Goal: Transaction & Acquisition: Download file/media

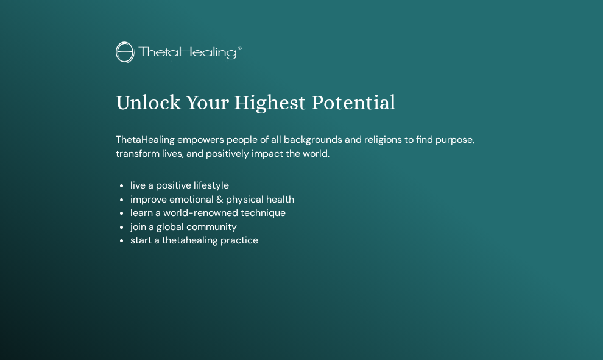
scroll to position [104, 0]
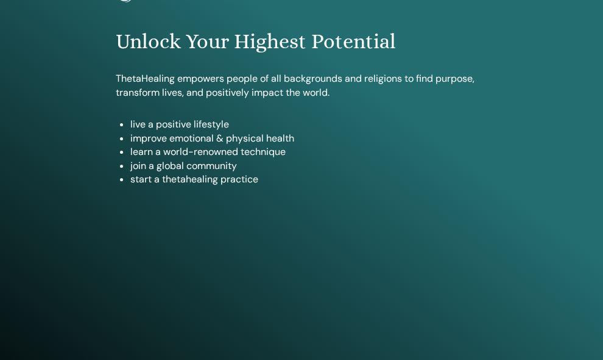
type input "*"
type input "**********"
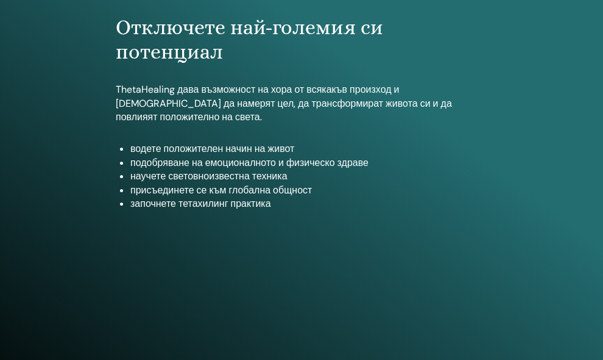
scroll to position [122, 0]
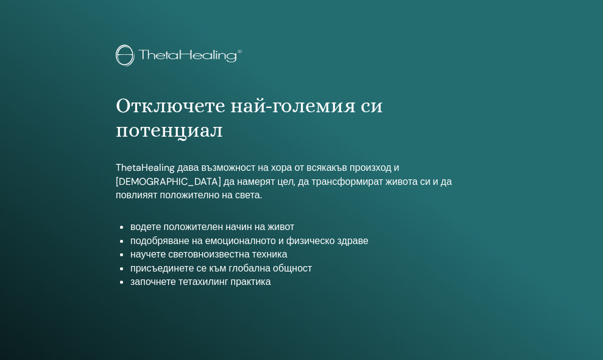
scroll to position [61, 0]
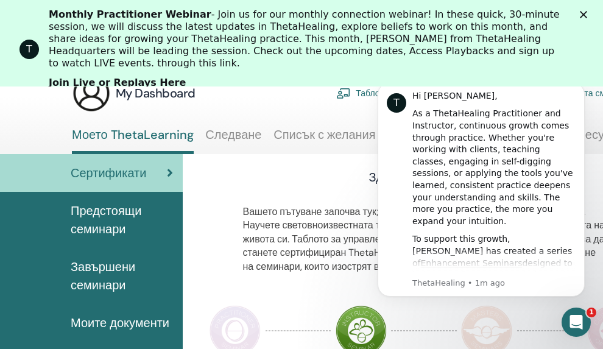
scroll to position [174, 0]
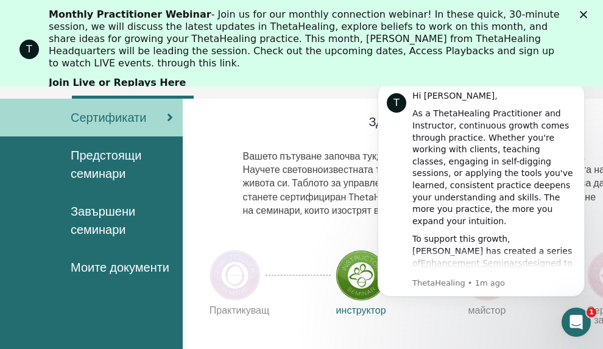
click at [248, 134] on div "Здравейте, Снежана" at bounding box center [424, 124] width 439 height 22
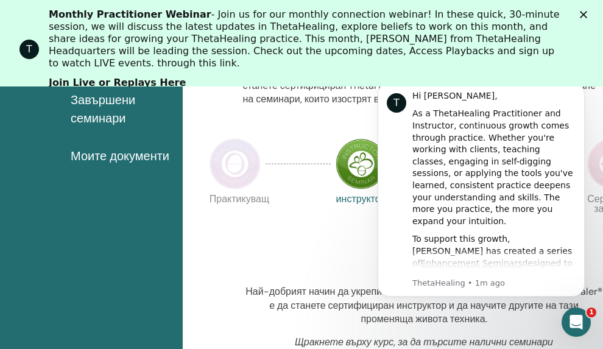
scroll to position [296, 0]
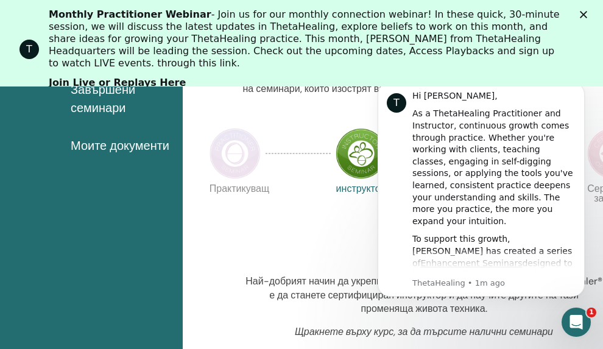
click at [298, 206] on div "Практикуващ инструктор майстор Сертификат за наука" at bounding box center [424, 215] width 439 height 66
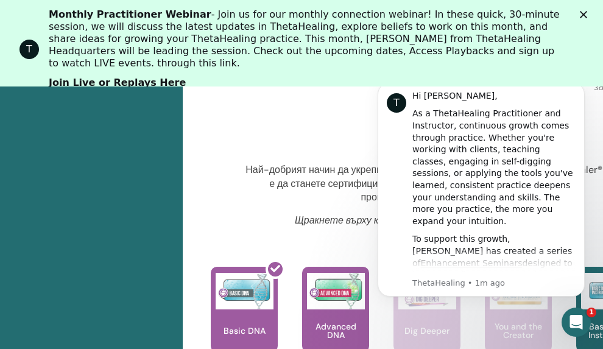
scroll to position [479, 0]
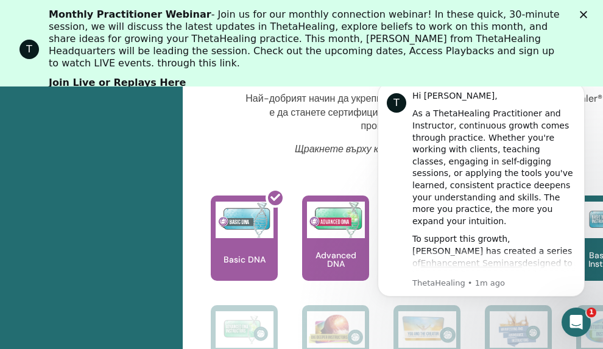
click at [314, 163] on div "Щракнете върху курс, за да търсите налични семинари" at bounding box center [424, 154] width 381 height 23
click at [577, 88] on button "Dismiss notification" at bounding box center [582, 86] width 16 height 16
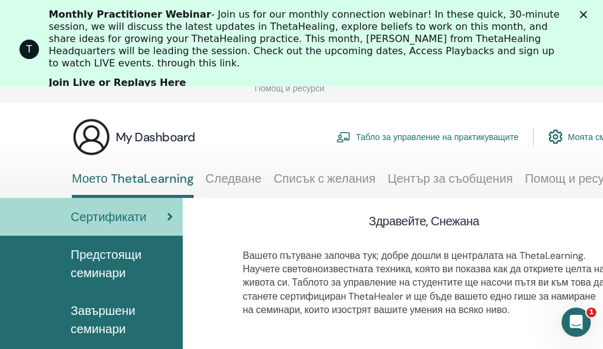
scroll to position [174, 0]
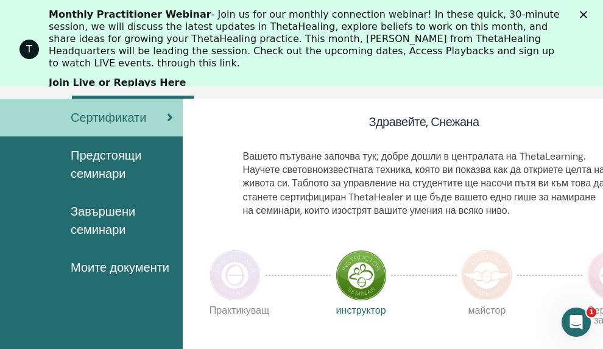
click at [141, 118] on span "Сертификати" at bounding box center [109, 118] width 76 height 18
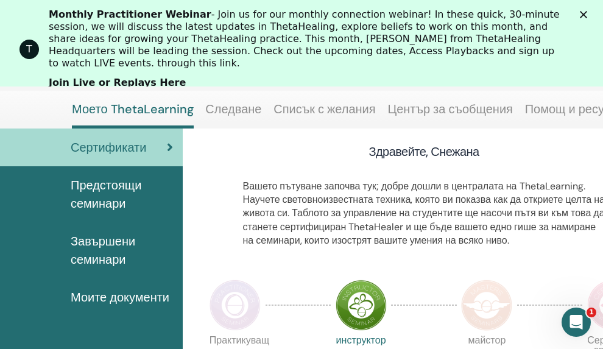
scroll to position [174, 0]
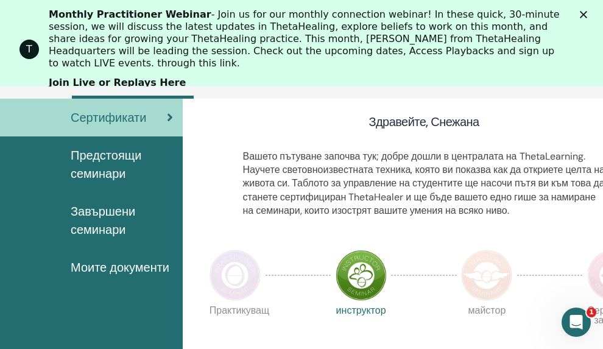
click at [121, 210] on span "Завършени семинари" at bounding box center [122, 220] width 102 height 37
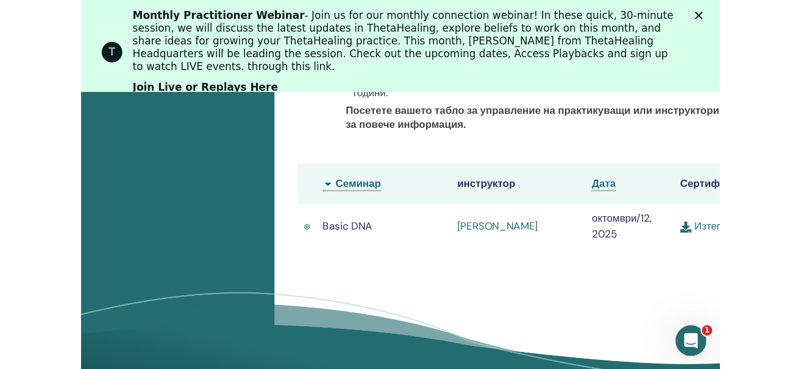
scroll to position [418, 0]
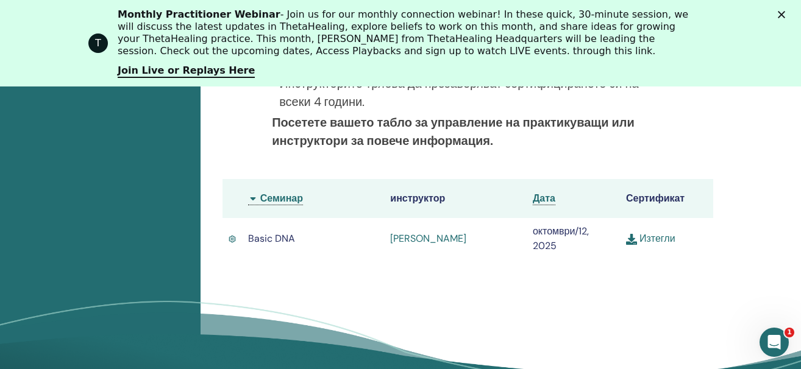
click at [603, 236] on link "Изтегли" at bounding box center [650, 238] width 49 height 13
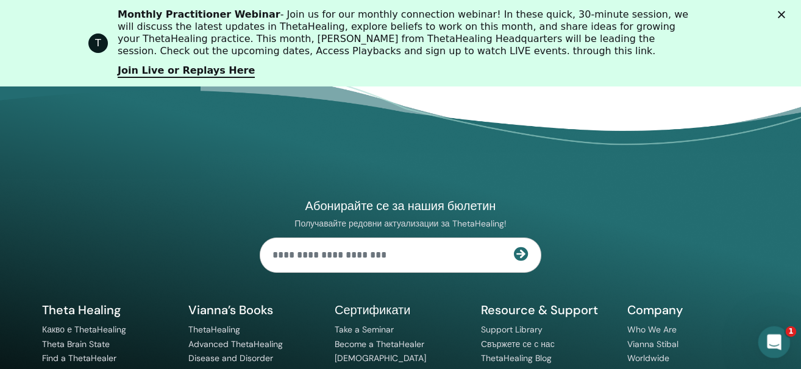
click at [603, 336] on icon "Open Intercom Messenger" at bounding box center [773, 341] width 20 height 20
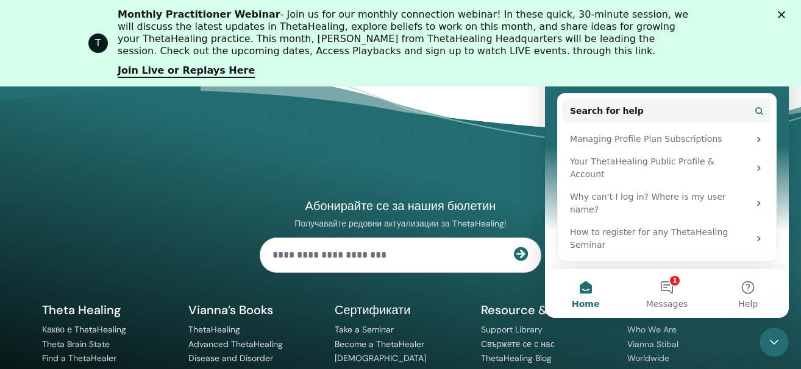
scroll to position [76, 0]
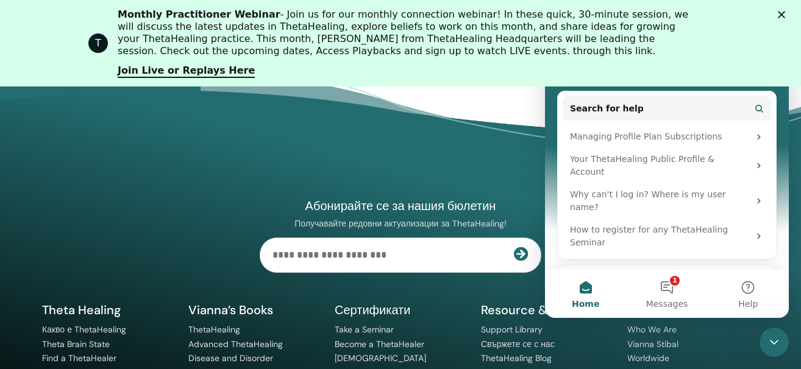
click at [603, 346] on li "Vianna Stibal" at bounding box center [693, 345] width 132 height 15
click at [363, 149] on div "Абонирайте се за нашия бюлетин Получавайте редовни актуализации за ThetaHealing…" at bounding box center [400, 275] width 731 height 331
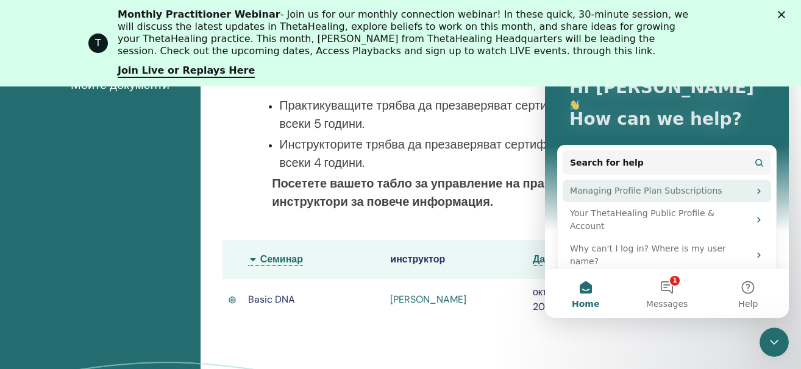
scroll to position [0, 0]
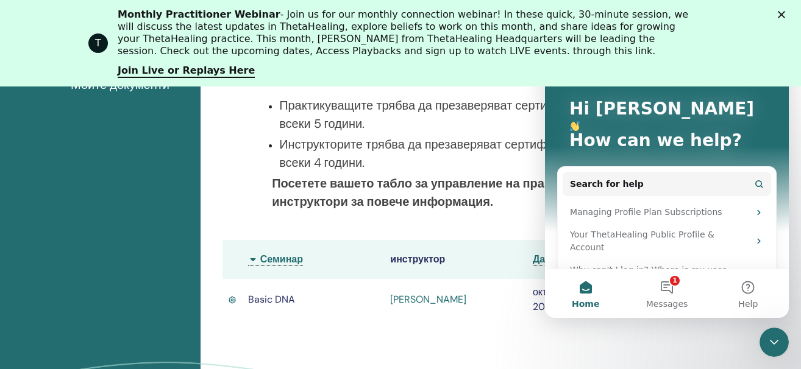
click at [603, 101] on div "T Hi Снежана How can we help? Search for help Managing Profile Plan Subscriptio…" at bounding box center [667, 203] width 244 height 382
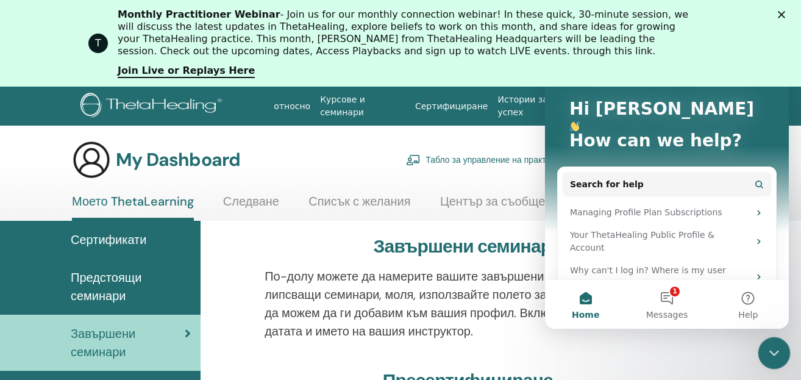
click at [603, 349] on icon "Close Intercom Messenger" at bounding box center [772, 351] width 15 height 15
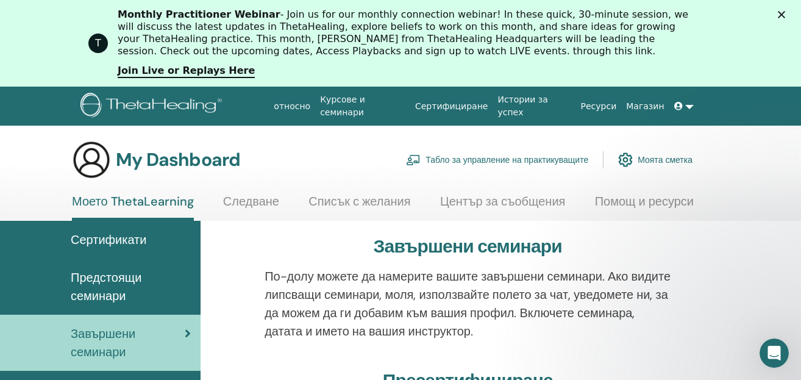
click at [603, 110] on link at bounding box center [683, 106] width 29 height 23
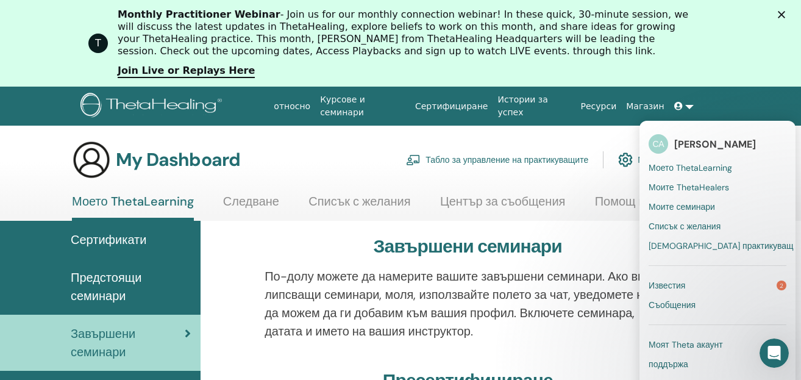
click at [603, 283] on span "Известия" at bounding box center [667, 285] width 37 height 11
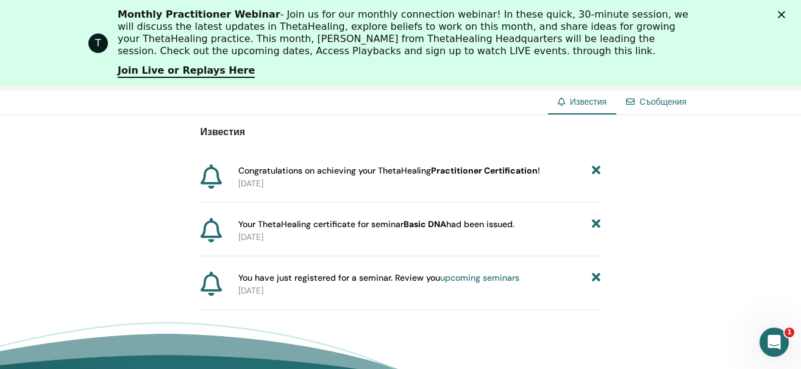
scroll to position [232, 0]
